Goal: Information Seeking & Learning: Learn about a topic

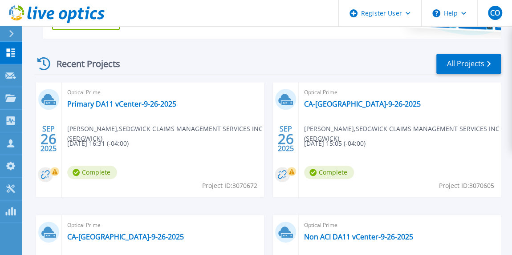
scroll to position [196, 0]
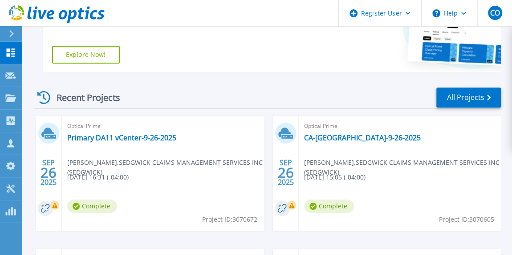
click at [140, 132] on div "Optical Prime Primary DA11 vCenter-9-26-2025 [PERSON_NAME] , [PERSON_NAME] CLAI…" at bounding box center [163, 173] width 202 height 115
click at [152, 142] on link "Primary DA11 vCenter-9-26-2025" at bounding box center [121, 137] width 109 height 9
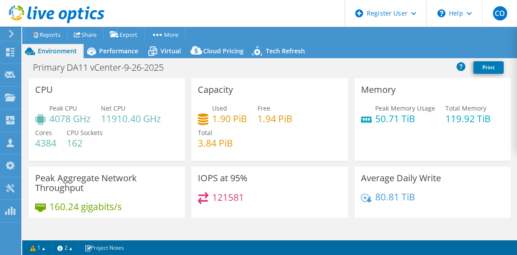
select select "USD"
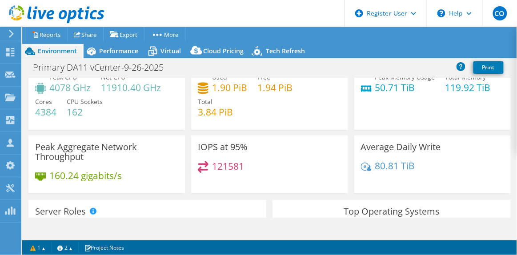
scroll to position [31, 0]
click at [210, 52] on span "Cloud Pricing" at bounding box center [223, 51] width 40 height 8
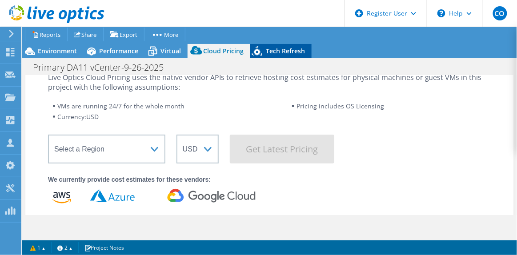
click at [255, 52] on icon at bounding box center [258, 53] width 16 height 18
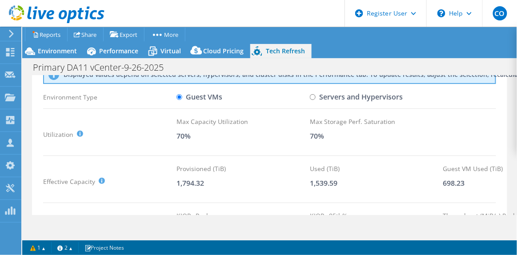
scroll to position [33, 0]
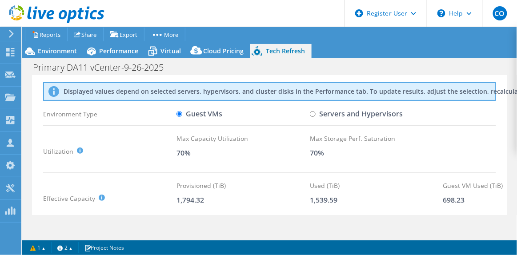
click at [323, 111] on label "Servers and Hypervisors" at bounding box center [356, 114] width 93 height 16
click at [316, 111] on input "Servers and Hypervisors" at bounding box center [313, 114] width 6 height 6
radio input "true"
click at [200, 113] on label "Guest VMs" at bounding box center [200, 114] width 46 height 16
click at [182, 113] on input "Guest VMs" at bounding box center [180, 114] width 6 height 6
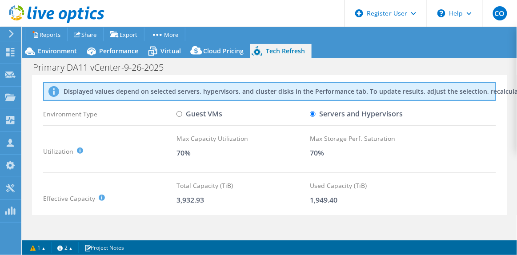
radio input "true"
radio input "false"
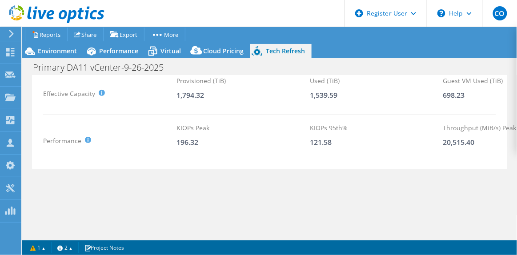
scroll to position [141, 0]
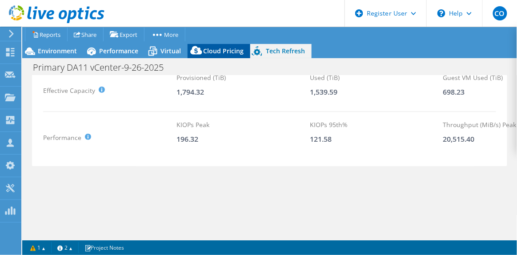
click at [230, 54] on span "Cloud Pricing" at bounding box center [223, 51] width 40 height 8
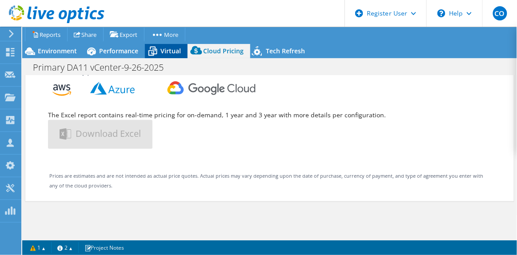
click at [171, 51] on span "Virtual" at bounding box center [171, 51] width 20 height 8
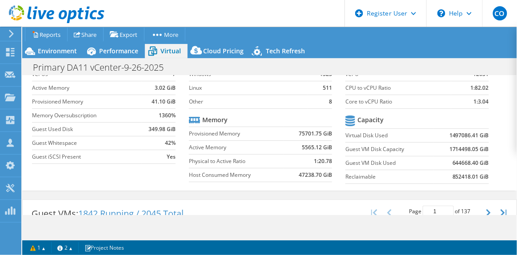
scroll to position [0, 0]
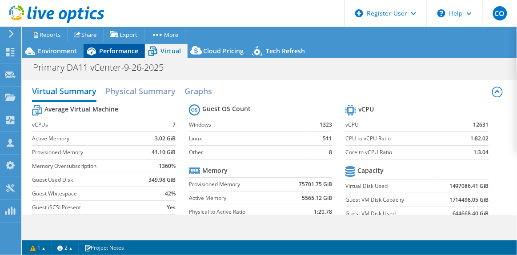
click at [115, 50] on span "Performance" at bounding box center [118, 51] width 39 height 8
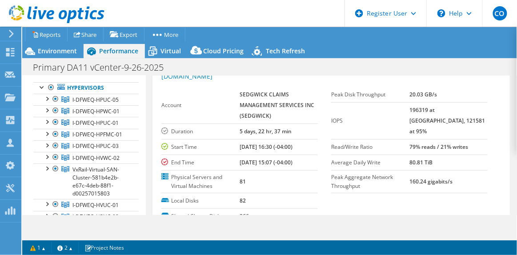
scroll to position [54, 0]
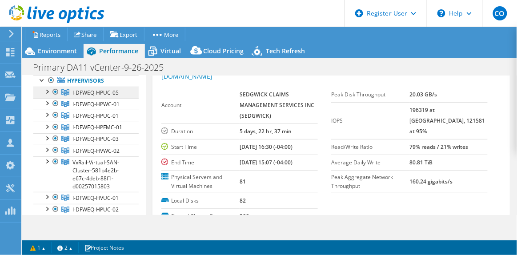
click at [114, 95] on link "I-DFWEQ-HPUC-05" at bounding box center [85, 93] width 105 height 12
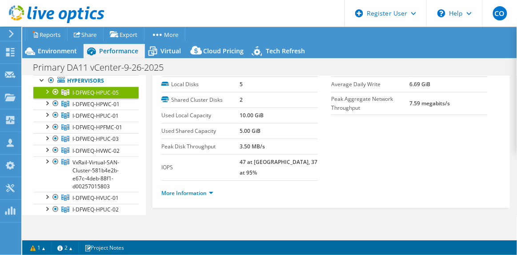
click at [46, 96] on div at bounding box center [46, 91] width 9 height 9
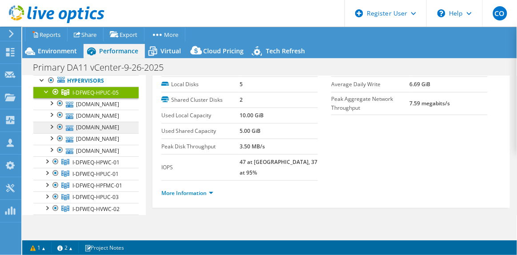
scroll to position [52, 0]
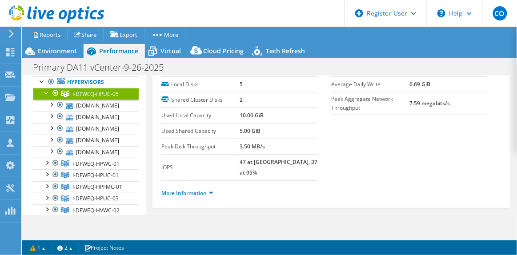
click at [40, 97] on link "I-DFWEQ-HPUC-05" at bounding box center [85, 94] width 105 height 12
click at [47, 97] on div at bounding box center [46, 92] width 9 height 9
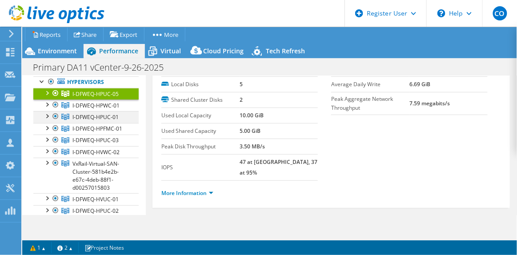
click at [45, 120] on div at bounding box center [46, 115] width 9 height 9
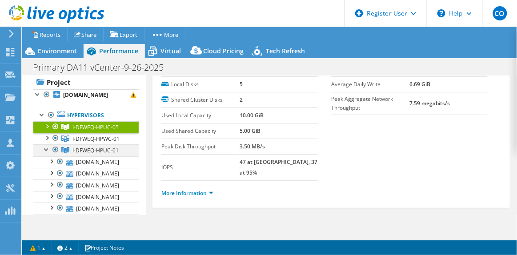
scroll to position [17, 0]
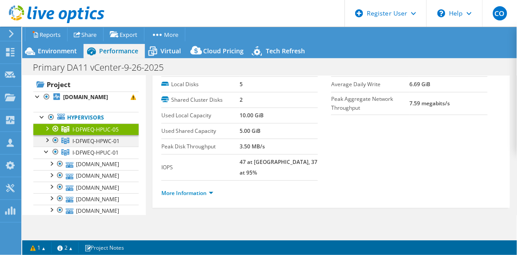
click at [47, 144] on div at bounding box center [46, 139] width 9 height 9
click at [42, 144] on div at bounding box center [46, 139] width 9 height 9
click at [45, 156] on div at bounding box center [46, 151] width 9 height 9
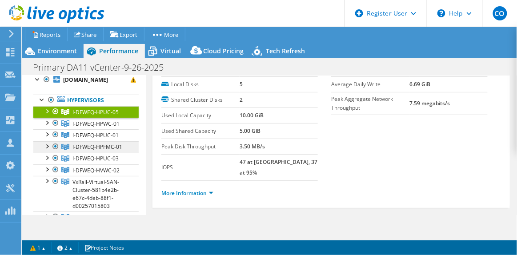
scroll to position [47, 0]
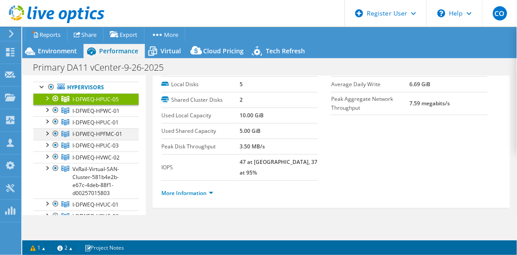
click at [48, 137] on div at bounding box center [46, 133] width 9 height 9
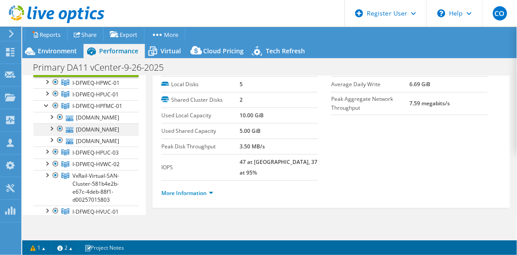
scroll to position [74, 0]
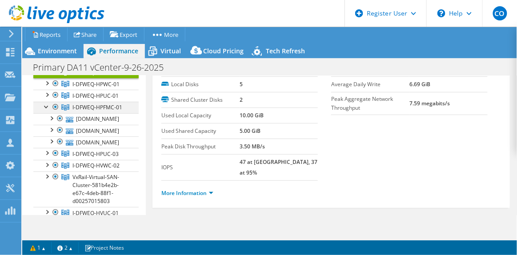
click at [45, 111] on div at bounding box center [46, 106] width 9 height 9
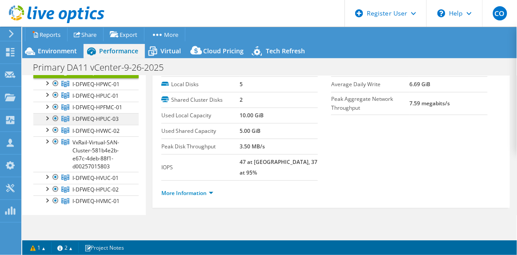
click at [47, 122] on div at bounding box center [46, 117] width 9 height 9
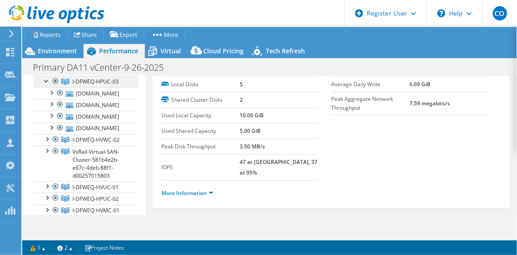
scroll to position [120, 0]
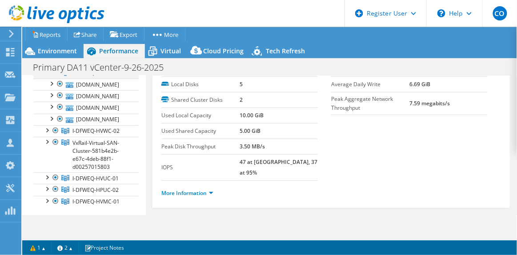
click at [46, 76] on div at bounding box center [46, 71] width 9 height 9
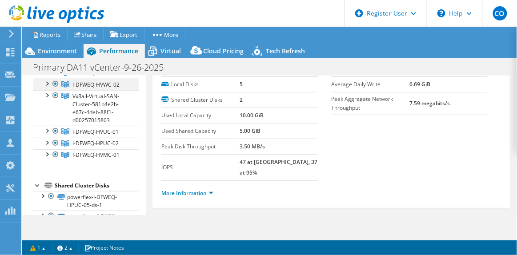
click at [44, 88] on div at bounding box center [46, 83] width 9 height 9
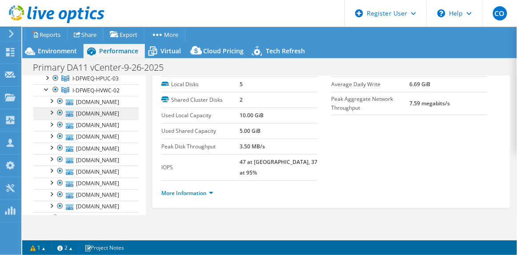
scroll to position [105, 0]
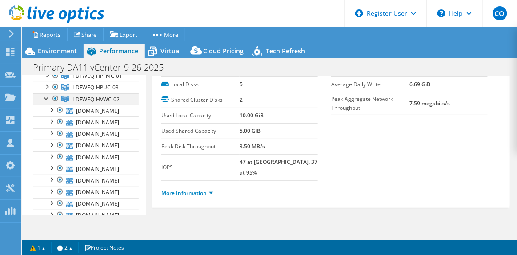
click at [47, 102] on div at bounding box center [46, 97] width 9 height 9
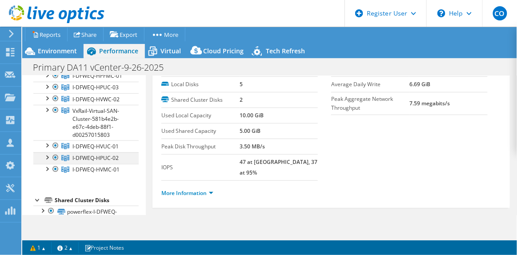
click at [46, 161] on div at bounding box center [46, 157] width 9 height 9
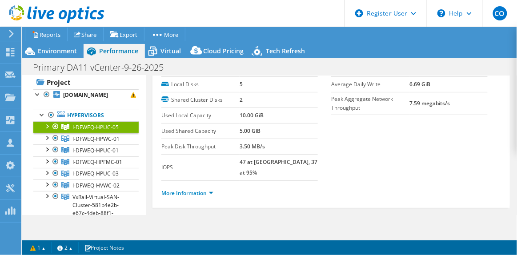
scroll to position [18, 0]
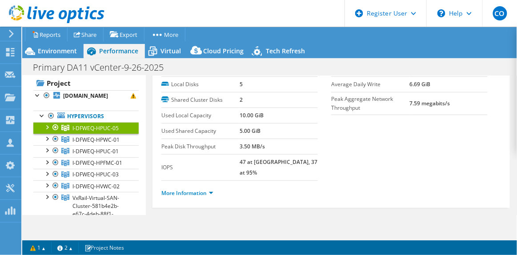
click at [47, 131] on div at bounding box center [46, 126] width 9 height 9
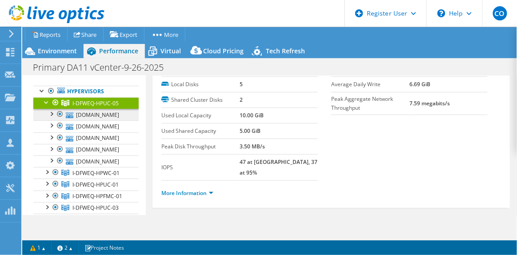
scroll to position [17, 0]
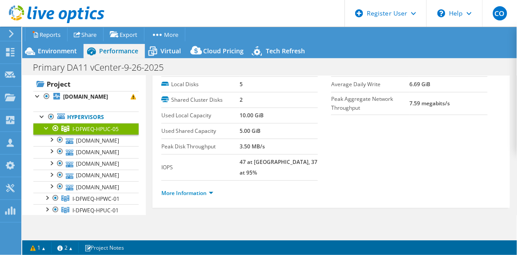
click at [106, 133] on span "I-DFWEQ-HPUC-05" at bounding box center [96, 129] width 46 height 8
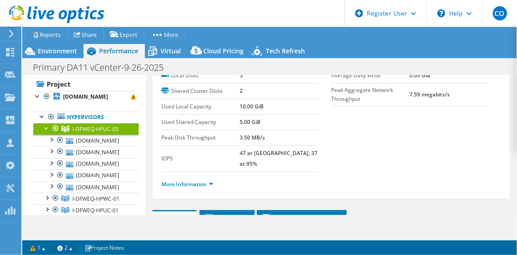
scroll to position [48, 0]
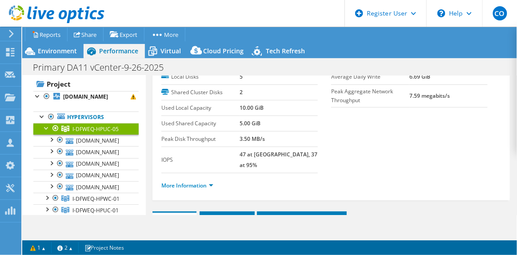
click at [210, 179] on ul "More Information" at bounding box center [331, 185] width 340 height 12
click at [209, 182] on link "More Information" at bounding box center [187, 186] width 52 height 8
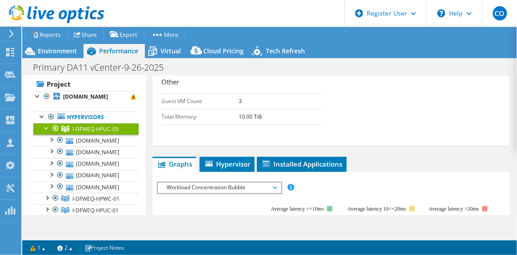
scroll to position [415, 0]
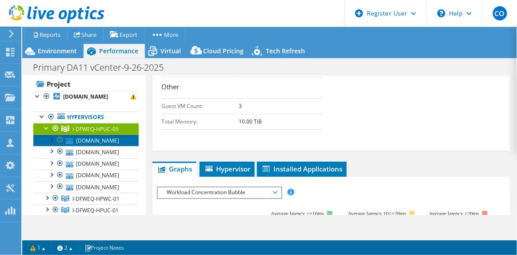
click at [51, 146] on link "[DOMAIN_NAME]" at bounding box center [85, 141] width 105 height 12
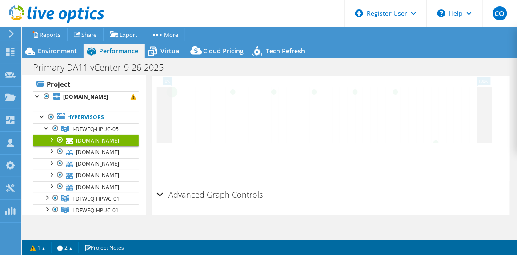
scroll to position [437, 0]
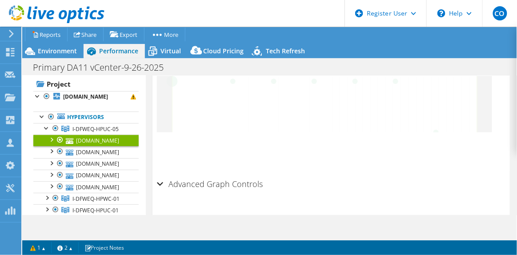
click at [55, 144] on div at bounding box center [51, 139] width 9 height 9
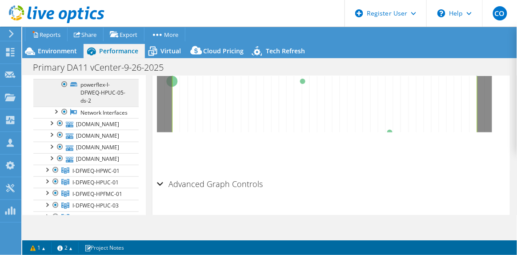
scroll to position [131, 0]
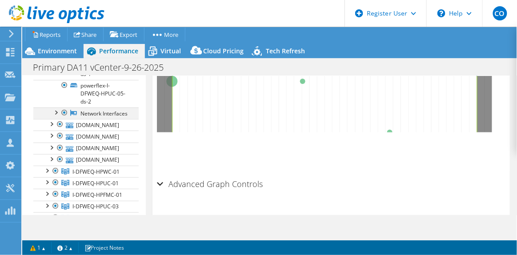
click at [56, 117] on div at bounding box center [55, 112] width 9 height 9
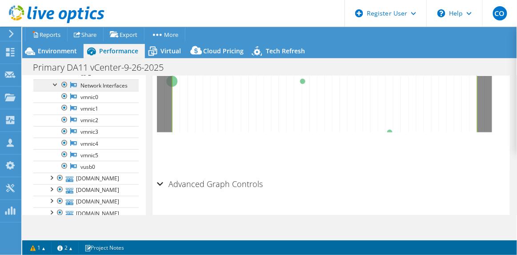
scroll to position [179, 0]
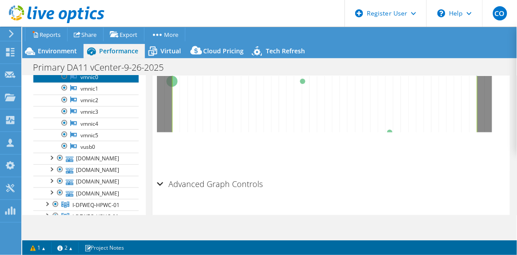
click at [97, 83] on link "vmnic0" at bounding box center [85, 77] width 105 height 12
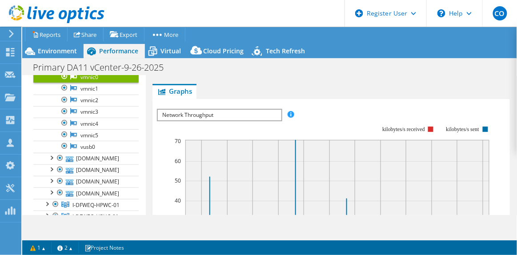
scroll to position [66, 0]
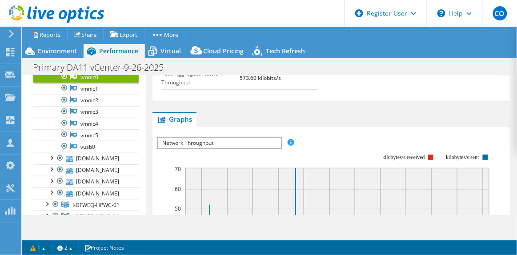
click at [221, 141] on span "Network Throughput" at bounding box center [219, 143] width 123 height 11
click at [367, 149] on rect at bounding box center [325, 231] width 336 height 178
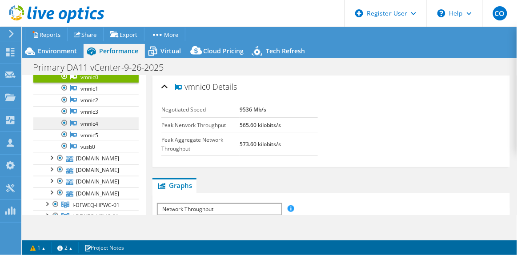
scroll to position [158, 0]
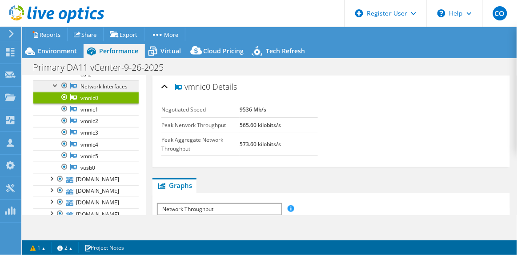
click at [105, 92] on link "Network Interfaces" at bounding box center [85, 87] width 105 height 12
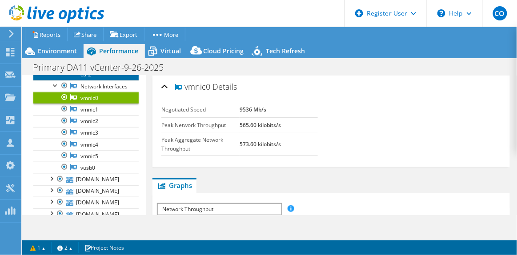
click at [94, 81] on link "powerflex-I-DFWEQ-HPUC-05-ds-2" at bounding box center [85, 67] width 105 height 28
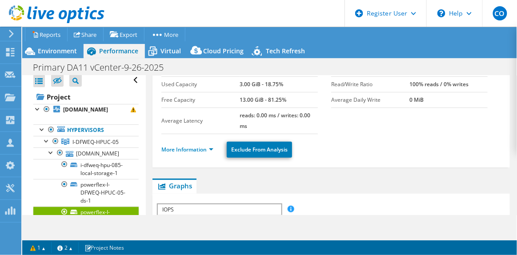
scroll to position [0, 0]
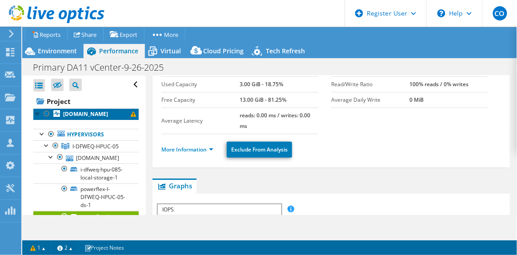
click at [99, 118] on b "[DOMAIN_NAME]" at bounding box center [85, 114] width 45 height 8
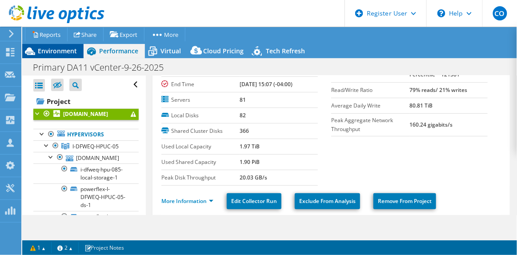
click at [59, 48] on span "Environment" at bounding box center [57, 51] width 39 height 8
